Goal: Task Accomplishment & Management: Use online tool/utility

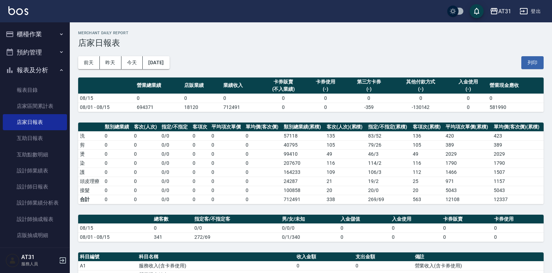
click at [34, 34] on button "櫃檯作業" at bounding box center [35, 34] width 64 height 18
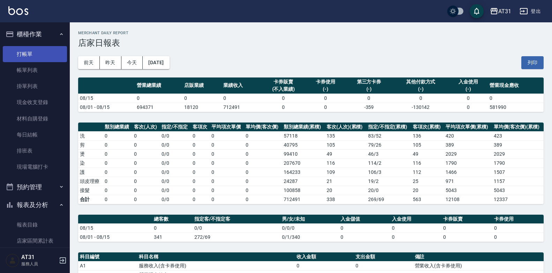
click at [27, 54] on link "打帳單" at bounding box center [35, 54] width 64 height 16
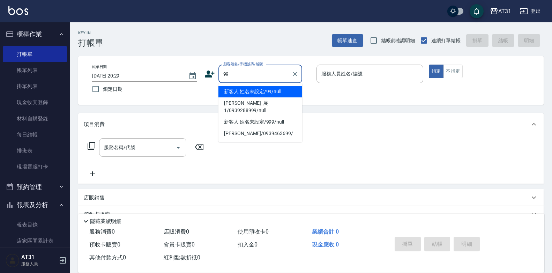
type input "新客人 姓名未設定/99/null"
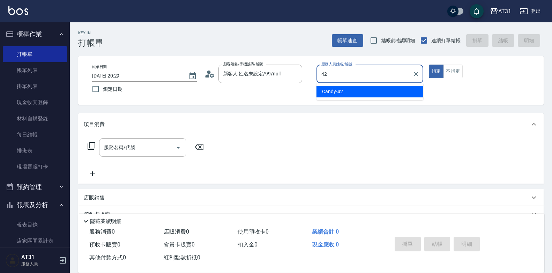
type input "Candy-42"
type button "true"
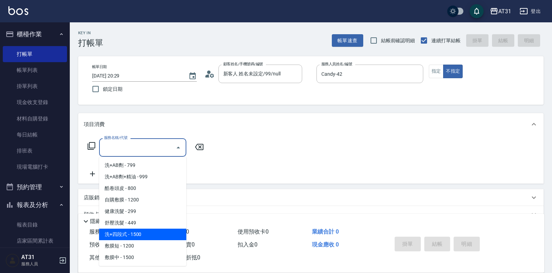
type input "洗+四段式(108)"
type input "150"
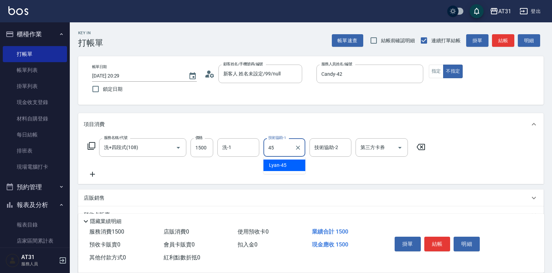
type input "Lyan-45"
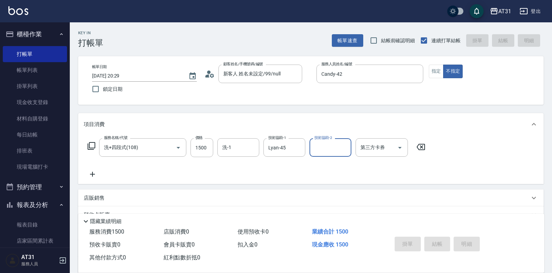
type input "[DATE] 20:30"
type input "0"
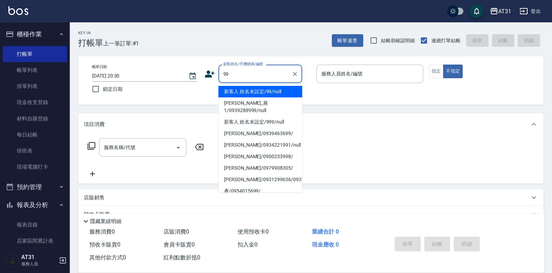
type input "新客人 姓名未設定/99/null"
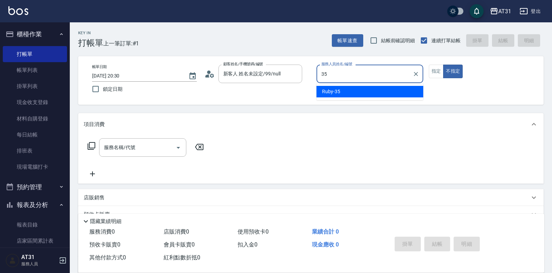
type input "Ruby-35"
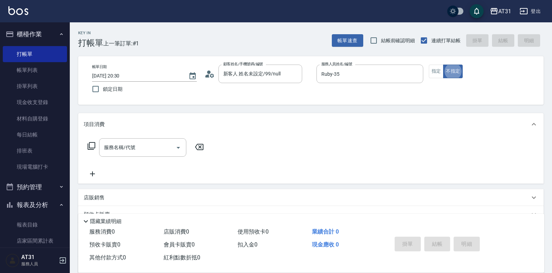
type button "false"
type input "201"
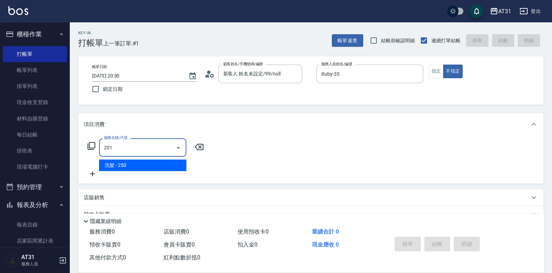
type input "20"
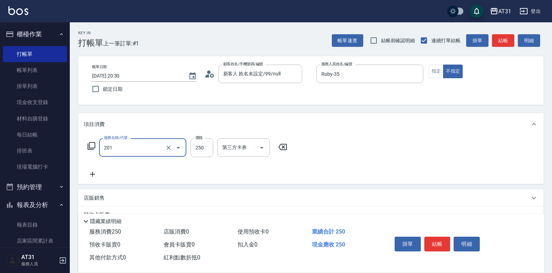
type input "洗髮(201)"
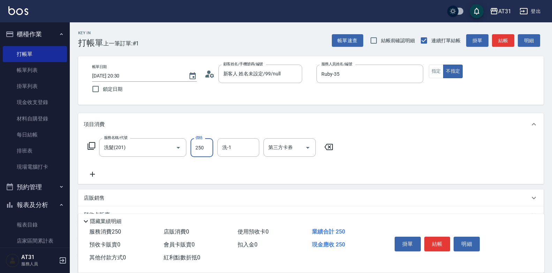
type input "0"
type input "35"
type input "30"
type input "350"
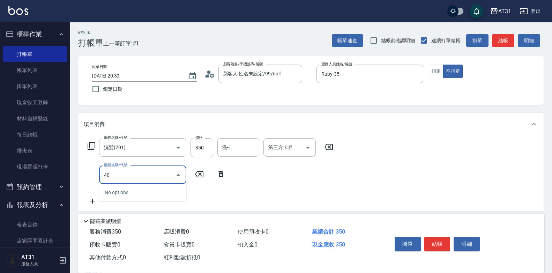
type input "401"
type input "60"
type input "剪髮(401)"
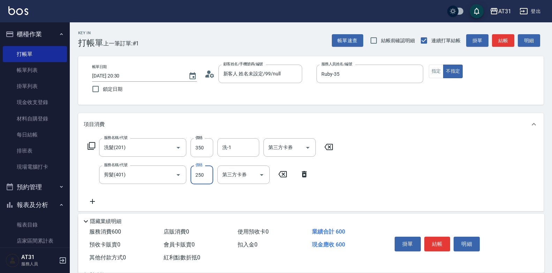
type input "30"
type input "60"
type input "300"
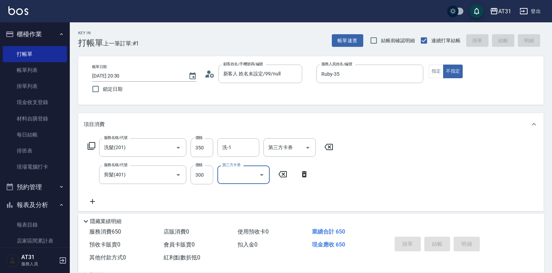
type input "0"
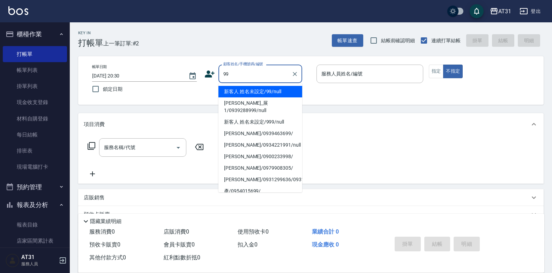
type input "新客人 姓名未設定/99/null"
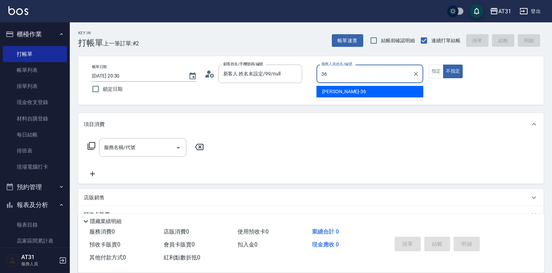
type input "[PERSON_NAME]-36"
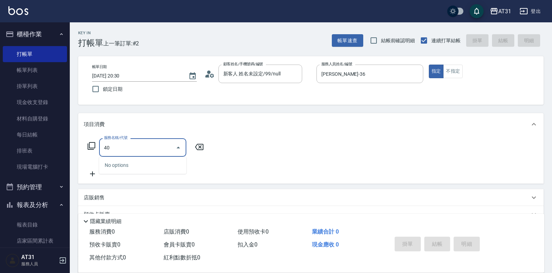
type input "401"
type input "20"
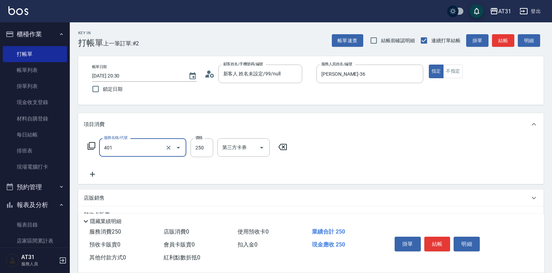
type input "剪髮(401)"
type input "0"
type input "30"
type input "300"
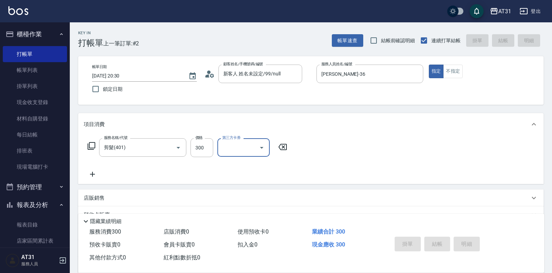
type input "[DATE] 20:31"
type input "0"
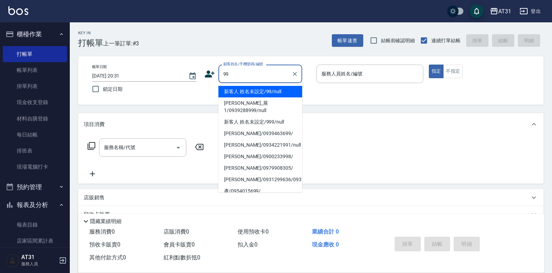
type input "新客人 姓名未設定/99/null"
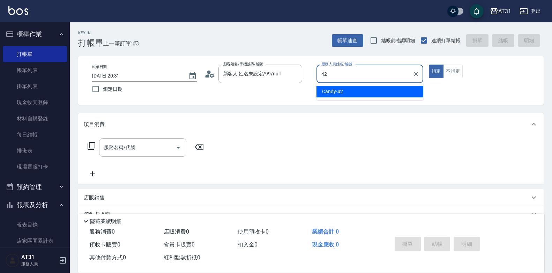
type input "Candy-42"
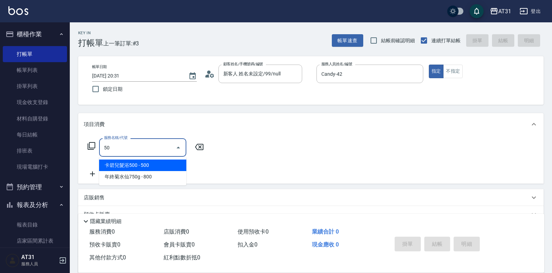
type input "501"
type input "160"
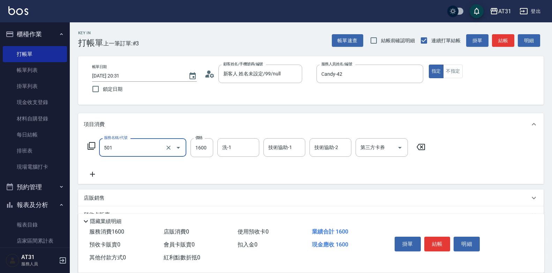
type input "染髮(501)"
type input "0"
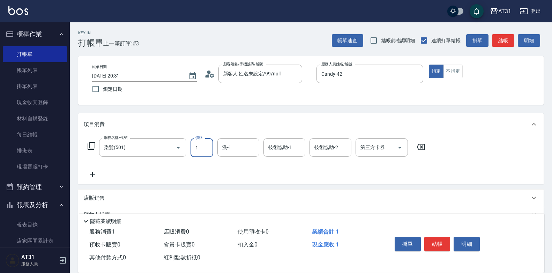
type input "13"
type input "10"
type input "138"
type input "130"
type input "1380"
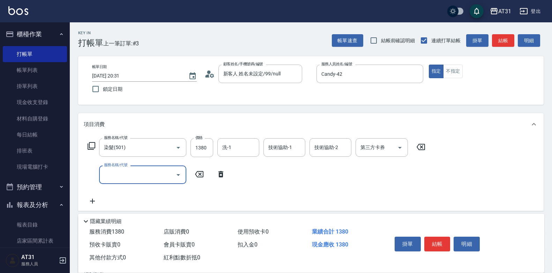
type input "5"
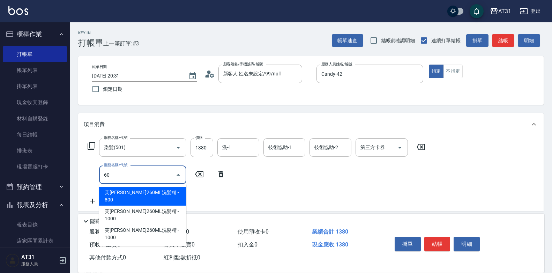
type input "608"
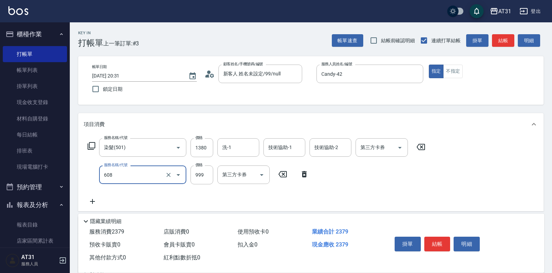
type input "230"
type input "自購二段(608)"
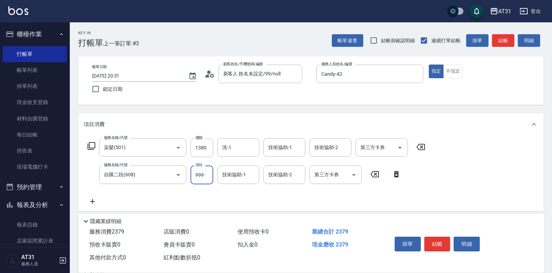
type input "130"
type input "15"
type input "150"
type input "280"
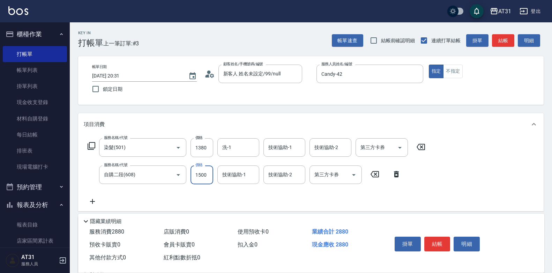
type input "1500"
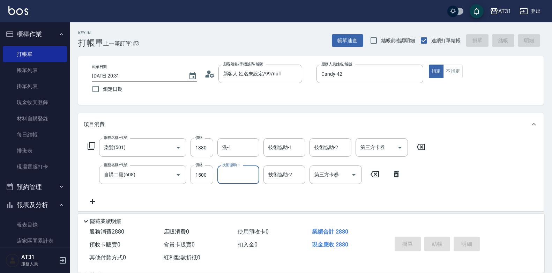
type input "0"
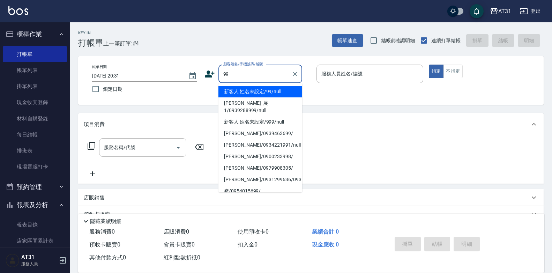
type input "新客人 姓名未設定/99/null"
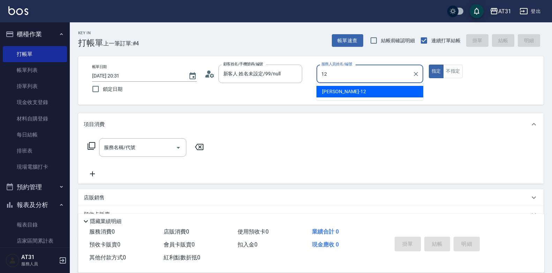
type input "[PERSON_NAME]-12"
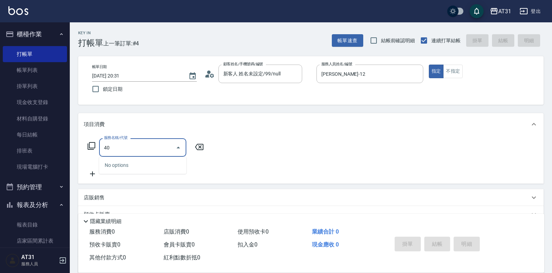
type input "401"
type input "20"
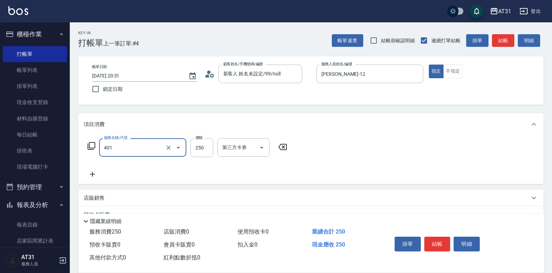
type input "剪髮(401)"
type input "0"
type input "60"
type input "600"
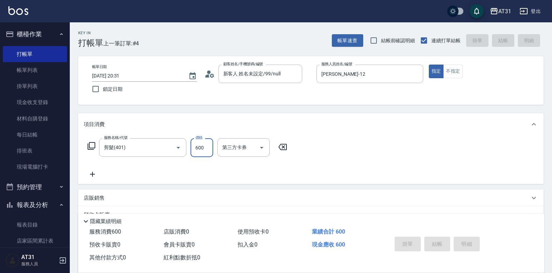
type input "0"
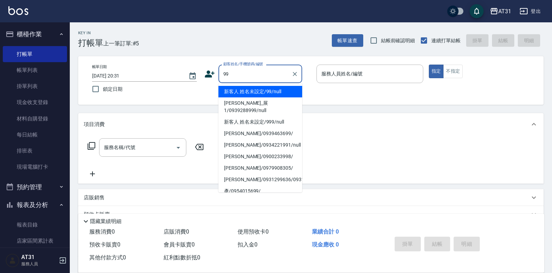
type input "新客人 姓名未設定/99/null"
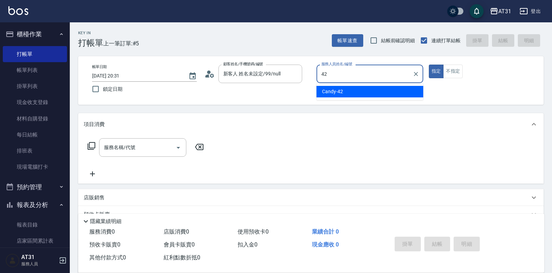
type input "Candy-42"
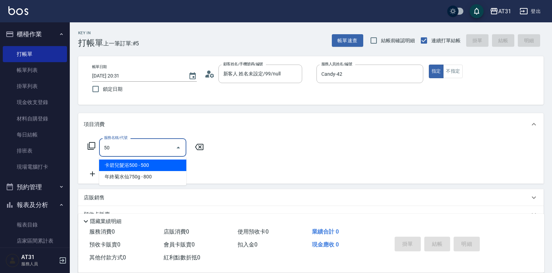
type input "501"
type input "160"
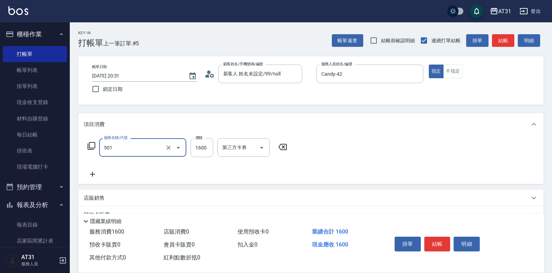
type input "染髮(501)"
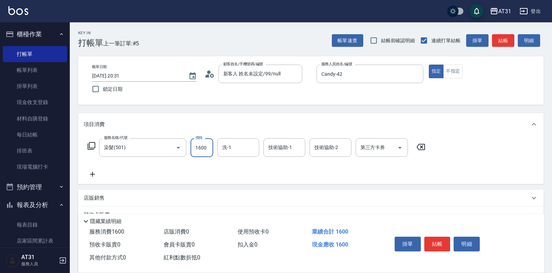
type input "0"
type input "18"
type input "10"
type input "188"
type input "180"
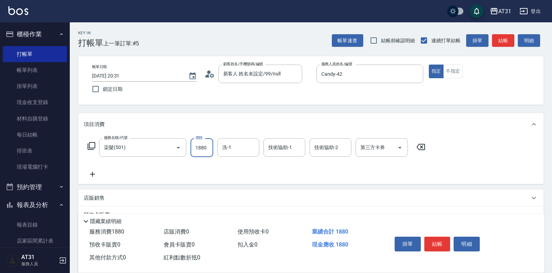
type input "1880"
type input "Lyan-45"
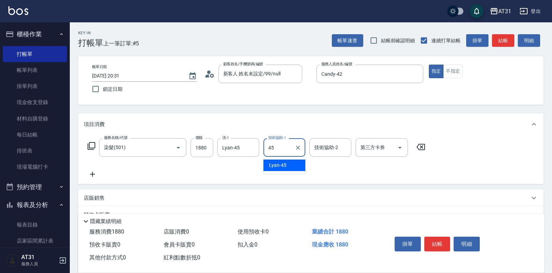
type input "Lyan-45"
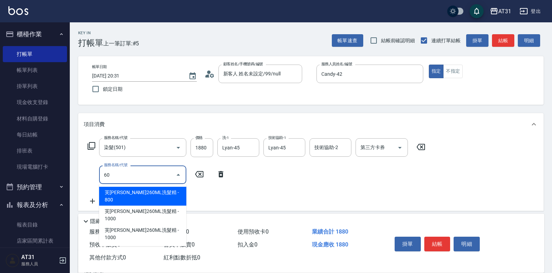
type input "608"
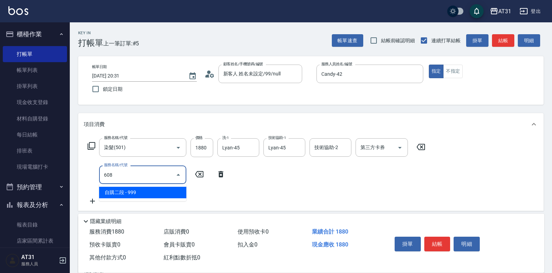
type input "280"
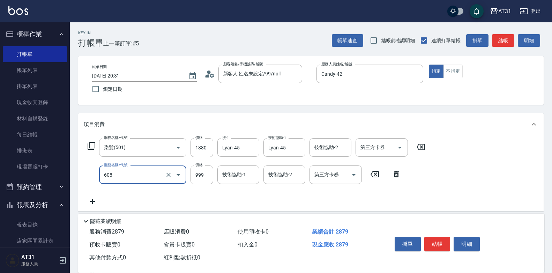
type input "自購二段(608)"
type input "2"
type input "190"
type input "200"
type input "380"
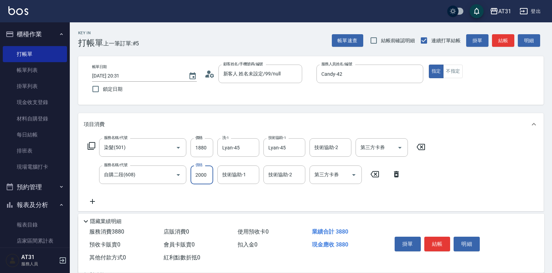
type input "2000"
type input "Lyan-45"
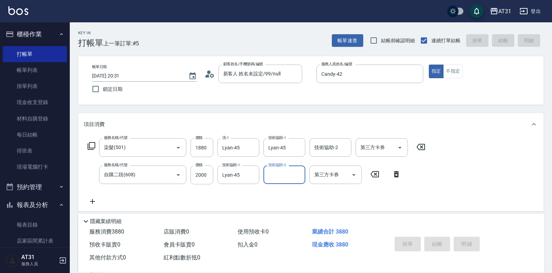
type input "[DATE] 20:32"
type input "0"
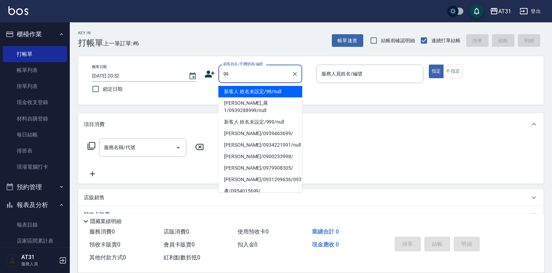
type input "新客人 姓名未設定/99/null"
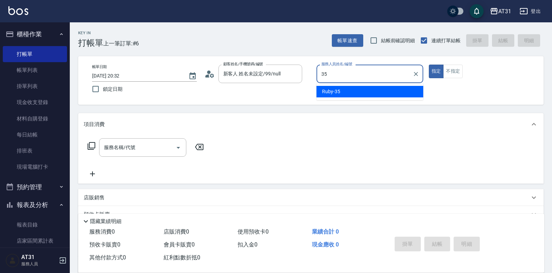
type input "Ruby-35"
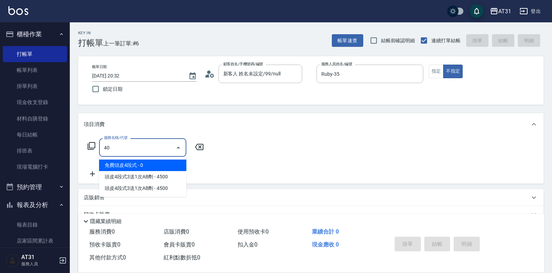
type input "401"
type input "20"
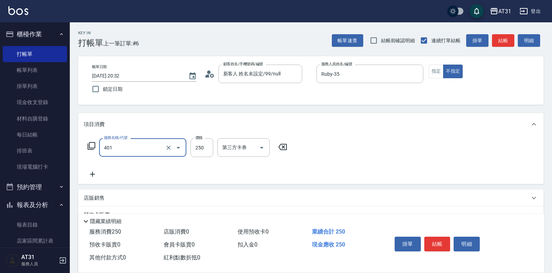
type input "剪髮(401)"
type input "0"
type input "30"
type input "300"
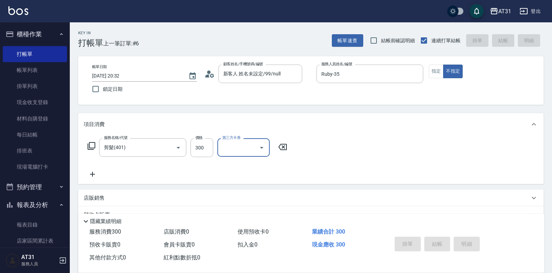
type input "0"
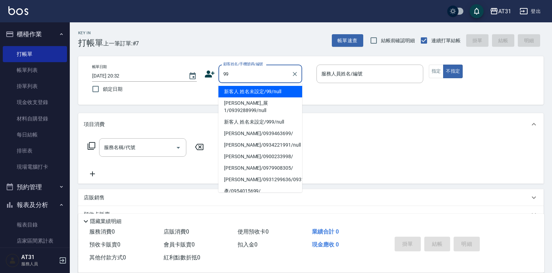
type input "新客人 姓名未設定/99/null"
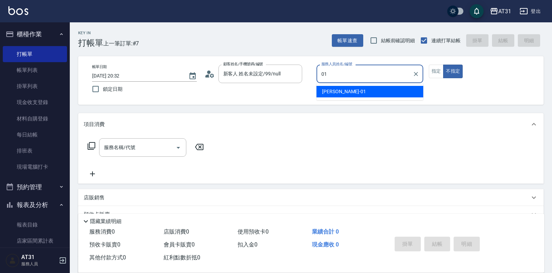
type input "[PERSON_NAME]-01"
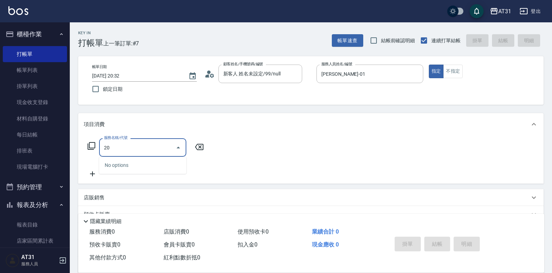
type input "201"
type input "20"
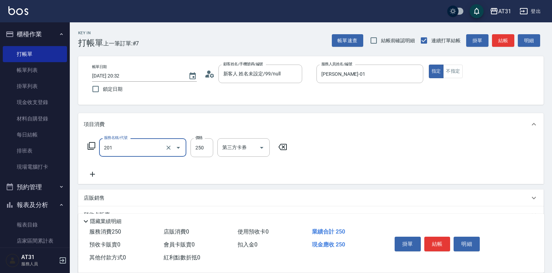
type input "洗髮(201)"
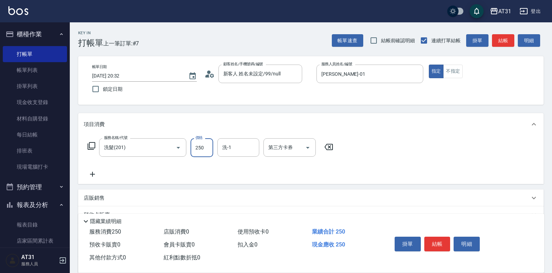
type input "0"
type input "30"
type input "300"
type input "鳳梨-41"
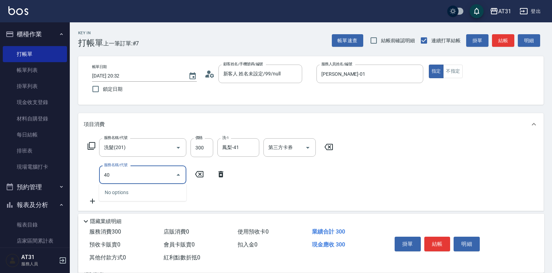
type input "401"
type input "50"
type input "剪髮(401)"
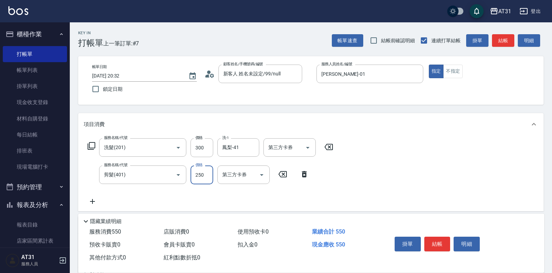
type input "30"
type input "60"
type input "300"
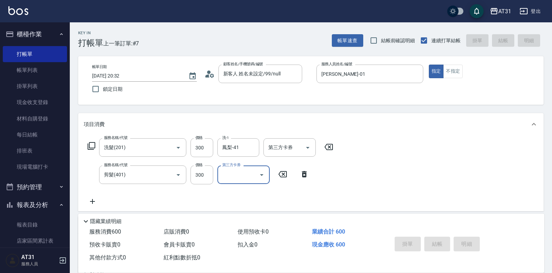
type input "0"
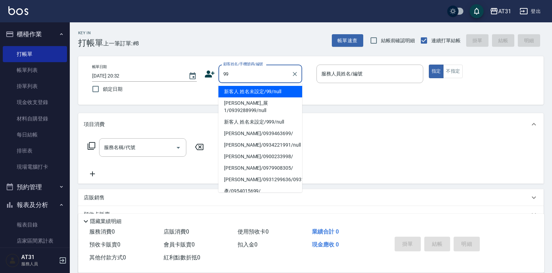
type input "新客人 姓名未設定/99/null"
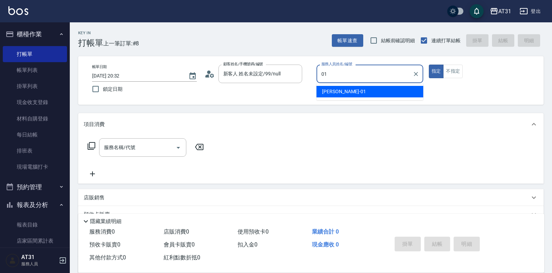
type input "[PERSON_NAME]-01"
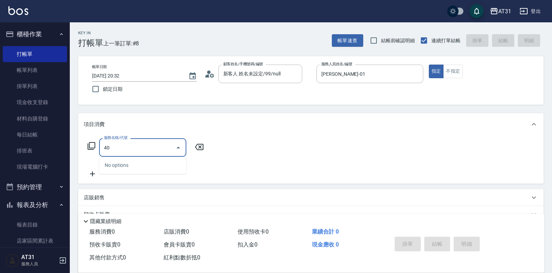
type input "401"
type input "20"
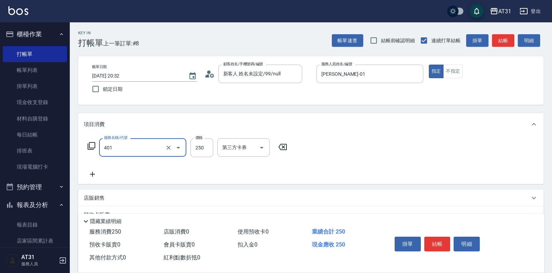
type input "剪髮(401)"
type input "0"
type input "30"
type input "300"
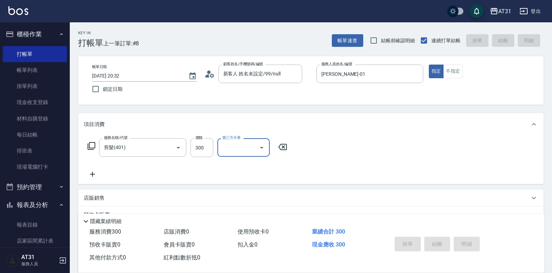
type input "[DATE] 20:33"
type input "0"
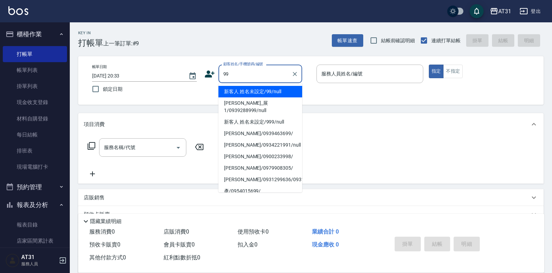
type input "新客人 姓名未設定/99/null"
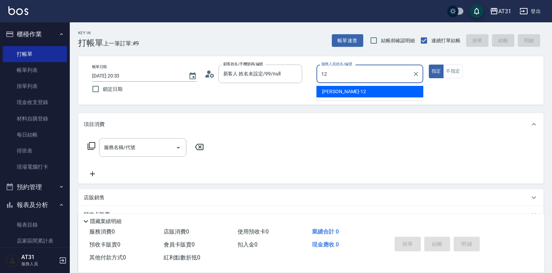
type input "[PERSON_NAME]-12"
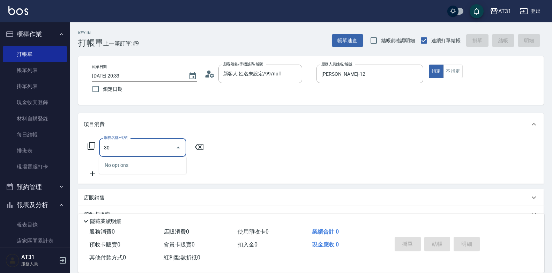
type input "301"
type input "160"
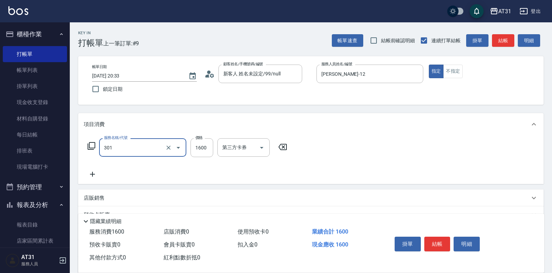
type input "燙髮(301)"
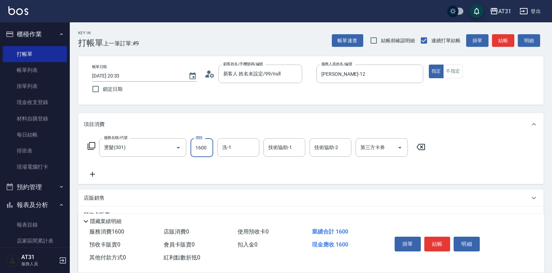
type input "0"
type input "15"
type input "10"
type input "150"
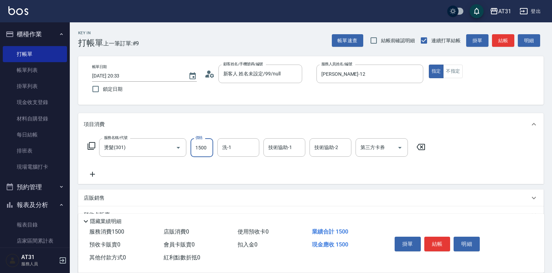
type input "1500"
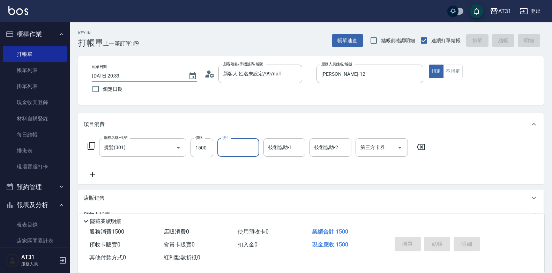
type input "0"
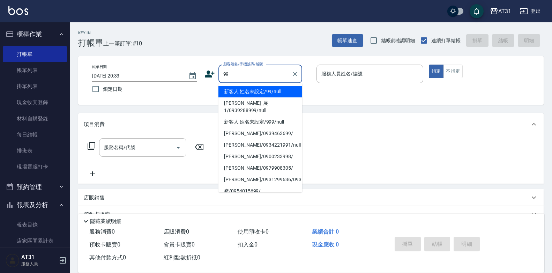
type input "新客人 姓名未設定/99/null"
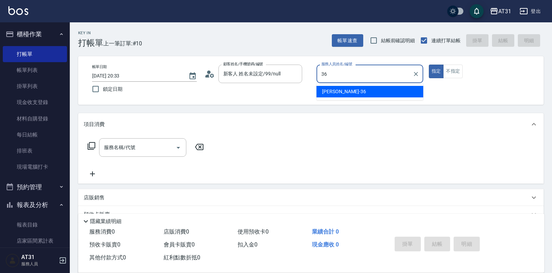
type input "[PERSON_NAME]-36"
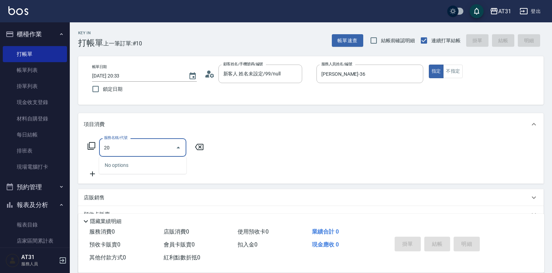
type input "201"
type input "20"
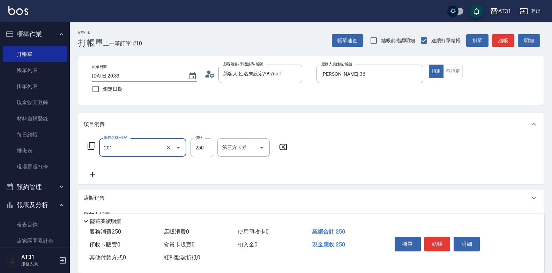
type input "洗髮(201)"
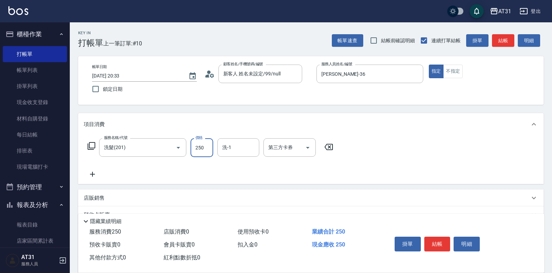
type input "0"
type input "30"
type input "300"
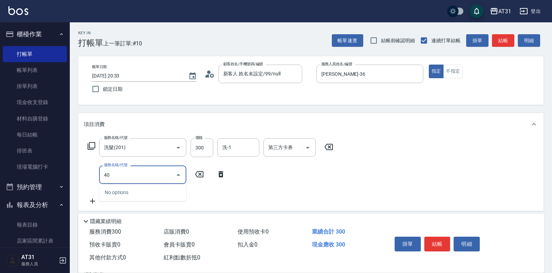
type input "401"
type input "50"
type input "剪髮(401)"
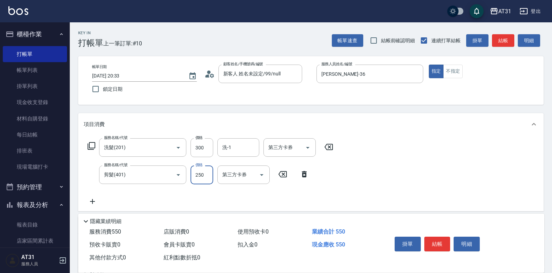
type input "30"
type input "60"
type input "300"
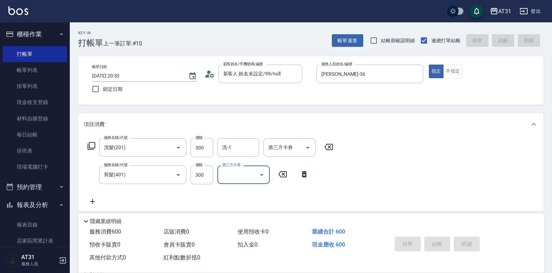
type input "0"
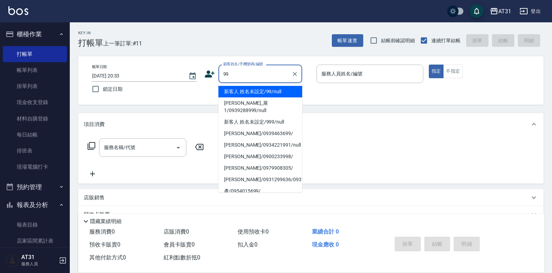
type input "新客人 姓名未設定/99/null"
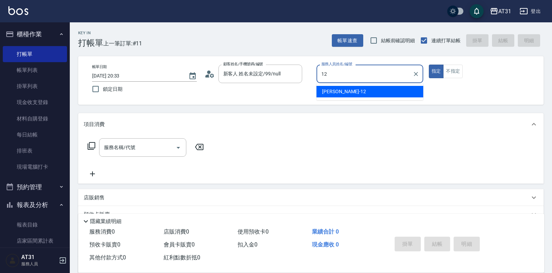
type input "[PERSON_NAME]-12"
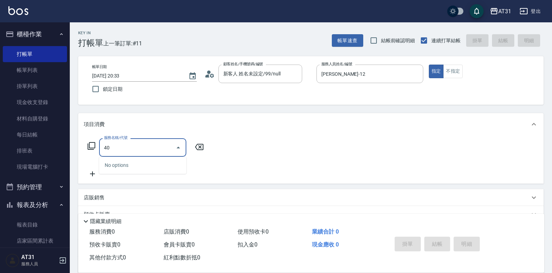
type input "401"
type input "20"
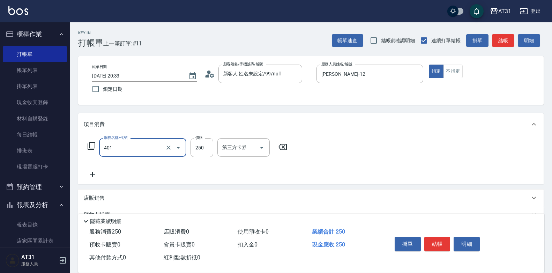
type input "剪髮(401)"
type input "0"
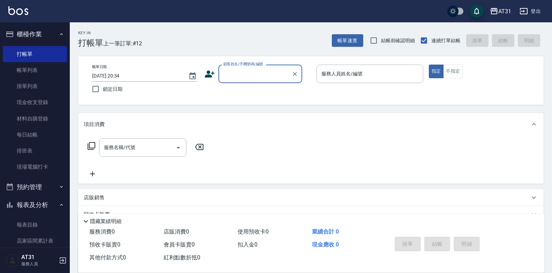
scroll to position [105, 0]
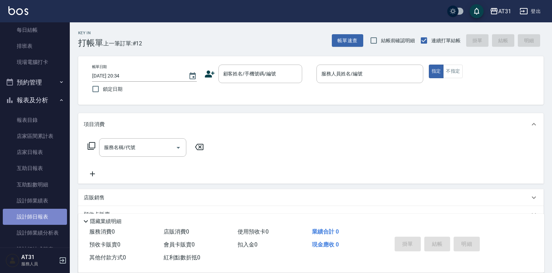
click at [46, 218] on link "設計師日報表" at bounding box center [35, 217] width 64 height 16
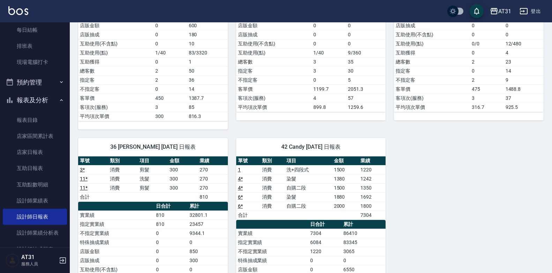
scroll to position [35, 0]
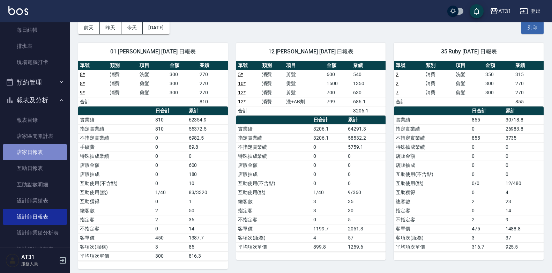
click at [47, 152] on link "店家日報表" at bounding box center [35, 152] width 64 height 16
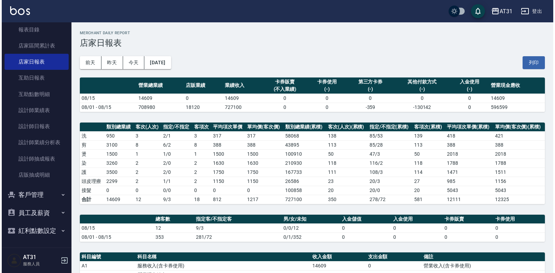
scroll to position [196, 0]
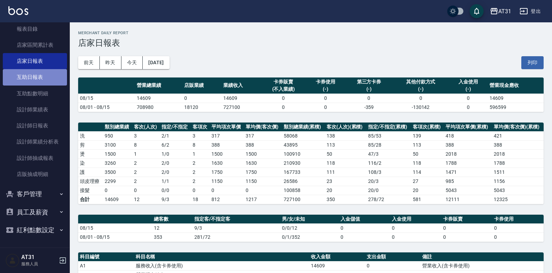
click at [51, 80] on link "互助日報表" at bounding box center [35, 77] width 64 height 16
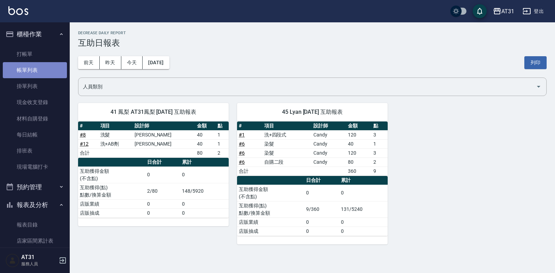
click at [45, 71] on link "帳單列表" at bounding box center [35, 70] width 64 height 16
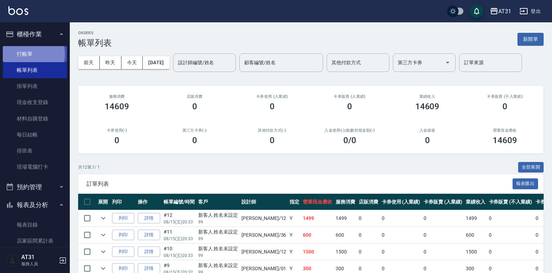
click at [29, 54] on link "打帳單" at bounding box center [35, 54] width 64 height 16
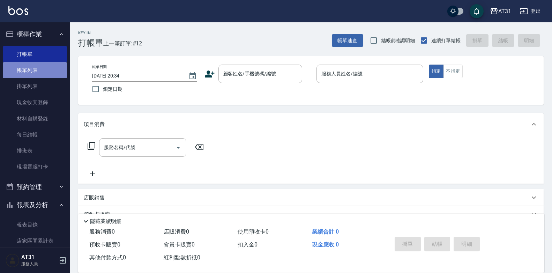
click at [36, 73] on link "帳單列表" at bounding box center [35, 70] width 64 height 16
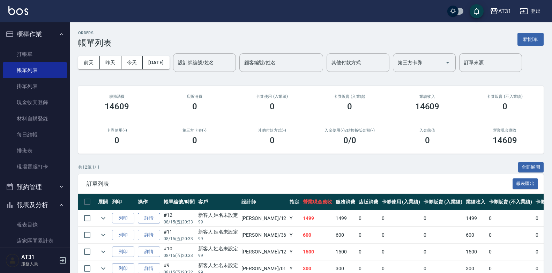
click at [149, 217] on link "詳情" at bounding box center [149, 218] width 22 height 11
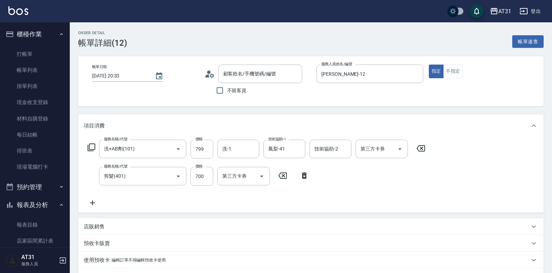
scroll to position [35, 0]
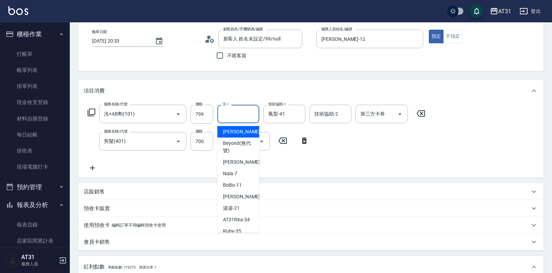
drag, startPoint x: 241, startPoint y: 113, endPoint x: 179, endPoint y: 127, distance: 63.6
click at [179, 127] on div "服務名稱/代號 洗+AB劑(101) 服務名稱/代號 價格 799 價格 洗-1 洗-1 技術協助-1 鳳梨-41 技術協助-1 技術協助-2 技術協助-2 …" at bounding box center [257, 138] width 346 height 67
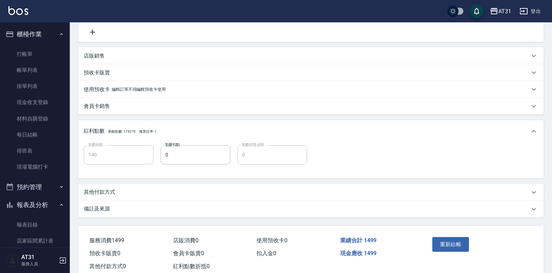
scroll to position [190, 0]
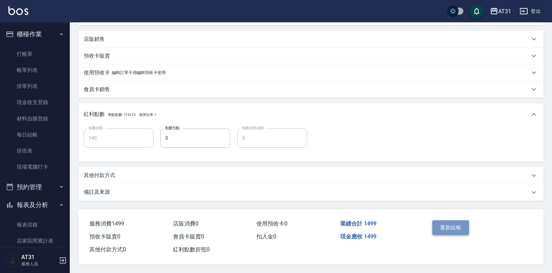
click at [458, 227] on button "重新結帳" at bounding box center [450, 227] width 37 height 15
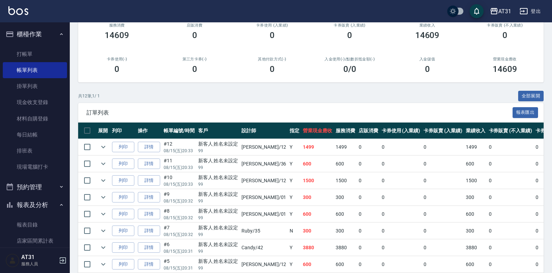
scroll to position [171, 0]
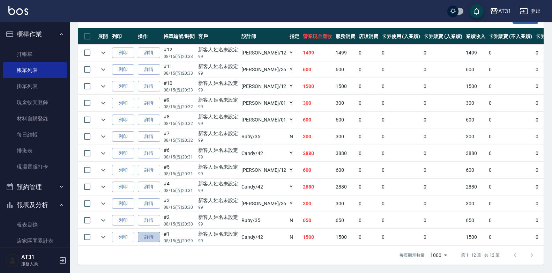
click at [148, 233] on link "詳情" at bounding box center [149, 237] width 22 height 11
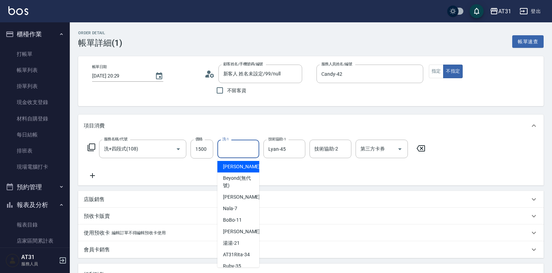
drag, startPoint x: 238, startPoint y: 150, endPoint x: 169, endPoint y: 172, distance: 72.0
click at [169, 172] on div "服務名稱/代號 洗+四段式(108) 服務名稱/代號 價格 1500 價格 洗-1 洗-1 技術協助-1 Lyan-45 技術協助-1 技術協助-2 技術協助…" at bounding box center [257, 160] width 346 height 40
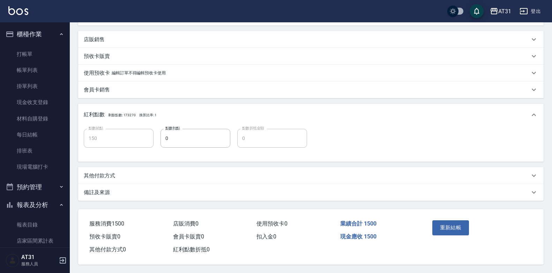
scroll to position [163, 0]
click at [452, 225] on button "重新結帳" at bounding box center [450, 227] width 37 height 15
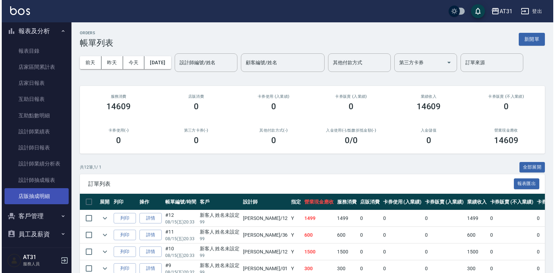
scroll to position [174, 0]
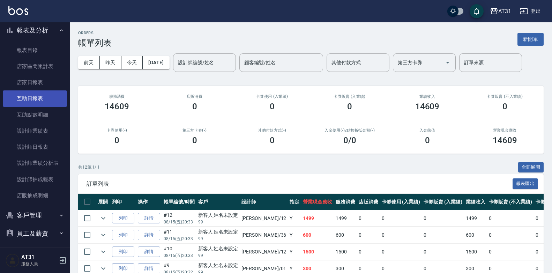
click at [49, 101] on link "互助日報表" at bounding box center [35, 98] width 64 height 16
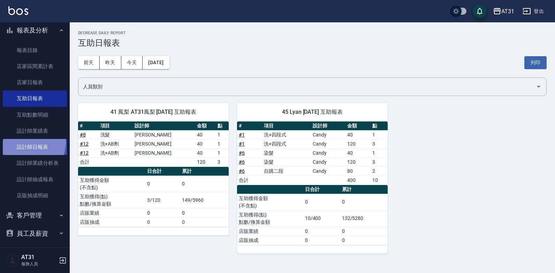
click at [22, 142] on link "設計師日報表" at bounding box center [35, 147] width 64 height 16
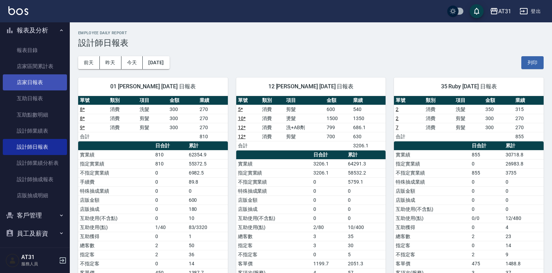
click at [42, 84] on link "店家日報表" at bounding box center [35, 82] width 64 height 16
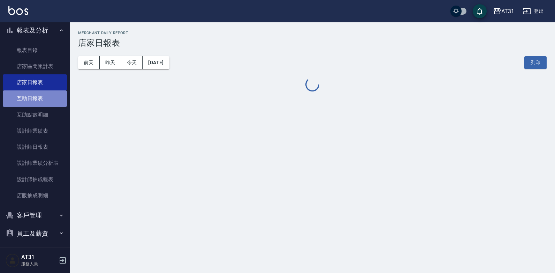
click at [40, 97] on link "互助日報表" at bounding box center [35, 98] width 64 height 16
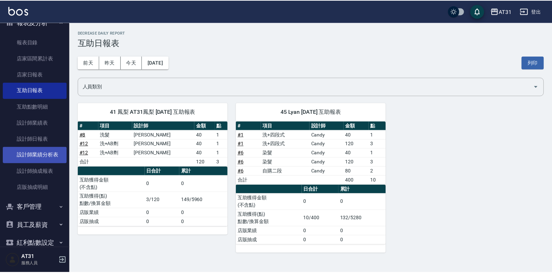
scroll to position [196, 0]
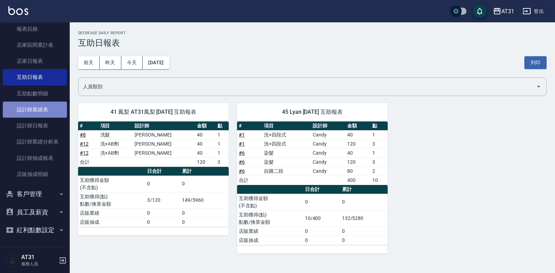
click at [50, 106] on link "設計師業績表" at bounding box center [35, 110] width 64 height 16
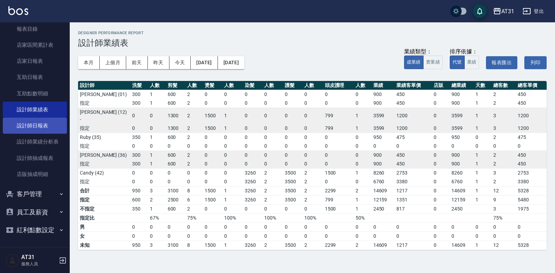
click at [45, 127] on link "設計師日報表" at bounding box center [35, 126] width 64 height 16
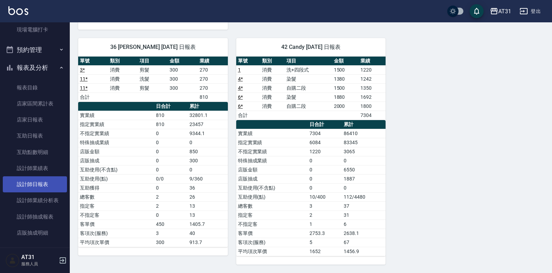
scroll to position [140, 0]
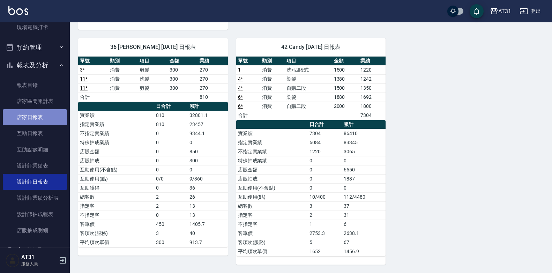
click at [44, 123] on link "店家日報表" at bounding box center [35, 117] width 64 height 16
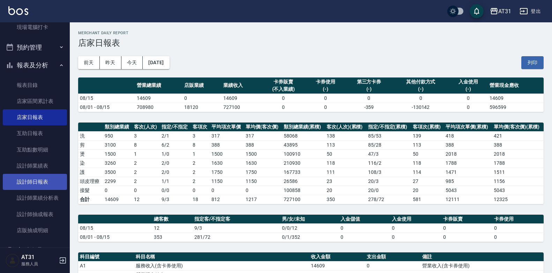
click at [45, 180] on link "設計師日報表" at bounding box center [35, 182] width 64 height 16
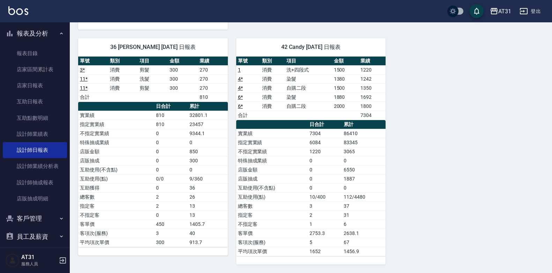
scroll to position [196, 0]
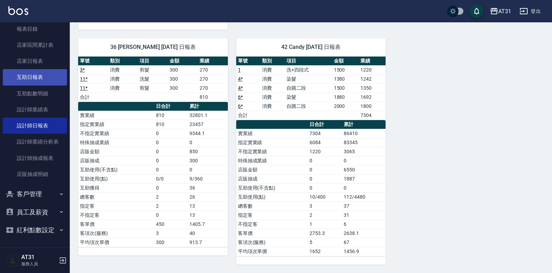
click at [44, 78] on link "互助日報表" at bounding box center [35, 77] width 64 height 16
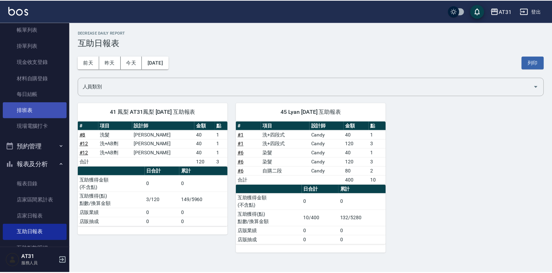
scroll to position [126, 0]
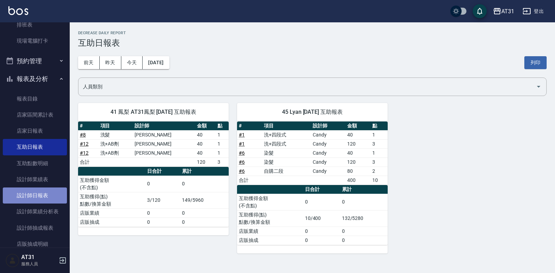
click at [44, 194] on link "設計師日報表" at bounding box center [35, 195] width 64 height 16
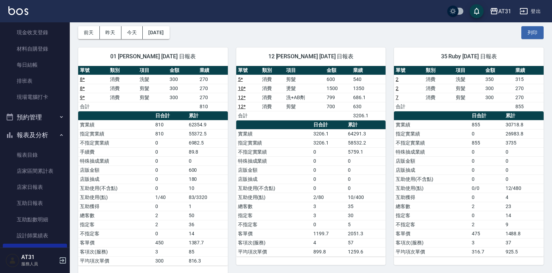
scroll to position [70, 0]
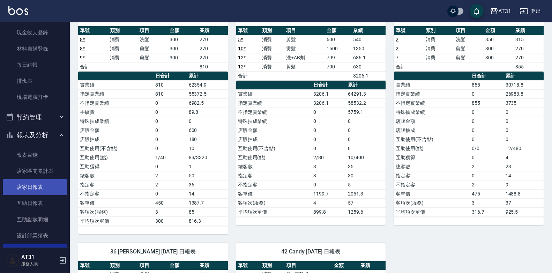
click at [37, 187] on link "店家日報表" at bounding box center [35, 187] width 64 height 16
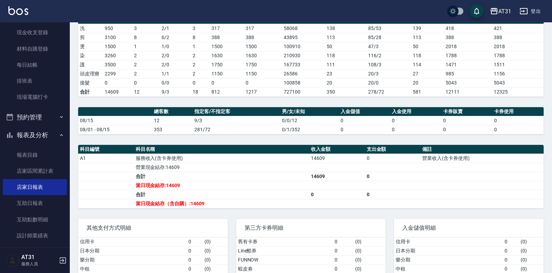
scroll to position [108, 0]
